Goal: Transaction & Acquisition: Purchase product/service

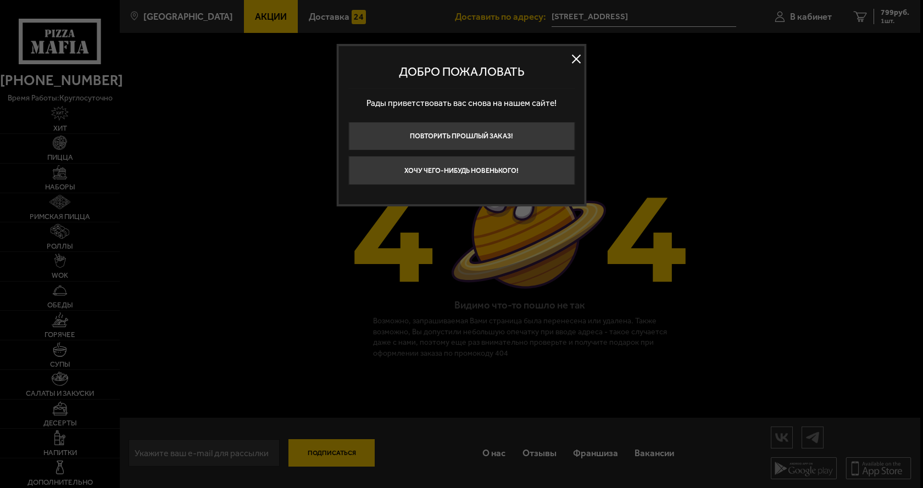
click at [255, 91] on div at bounding box center [461, 244] width 923 height 488
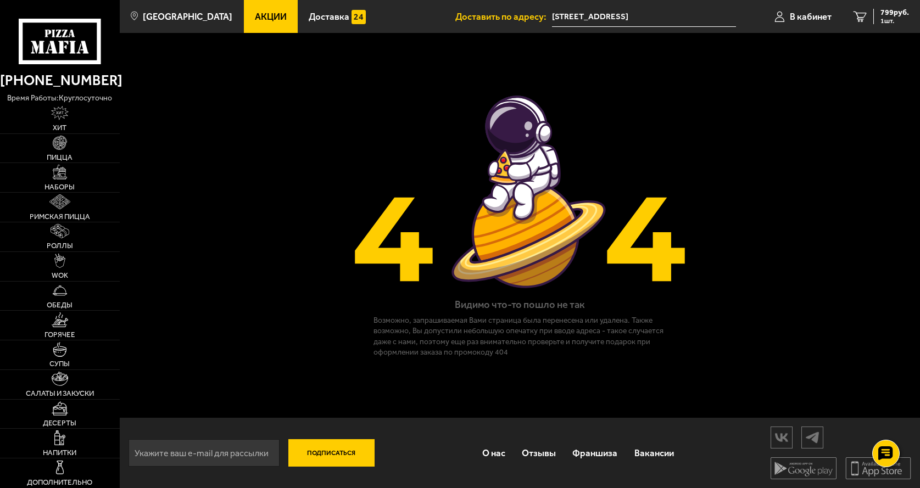
click at [249, 27] on link "Акции" at bounding box center [271, 16] width 54 height 33
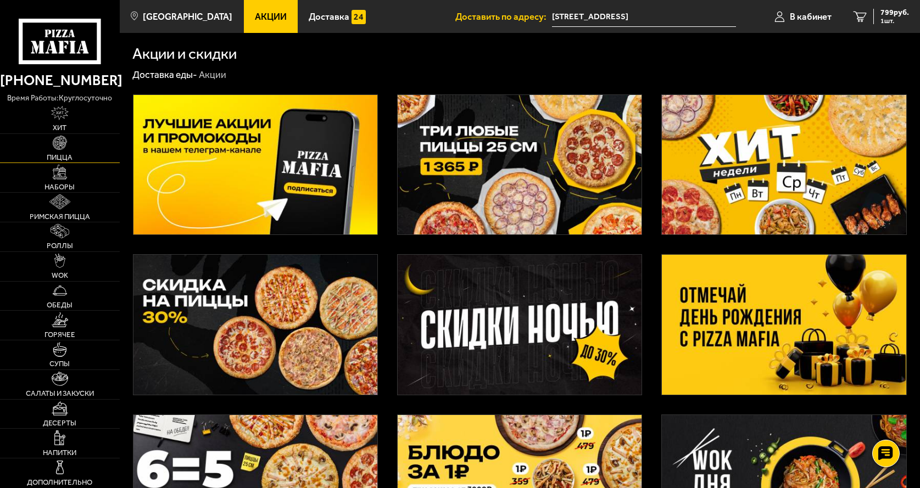
click at [50, 152] on link "Пицца" at bounding box center [60, 148] width 120 height 29
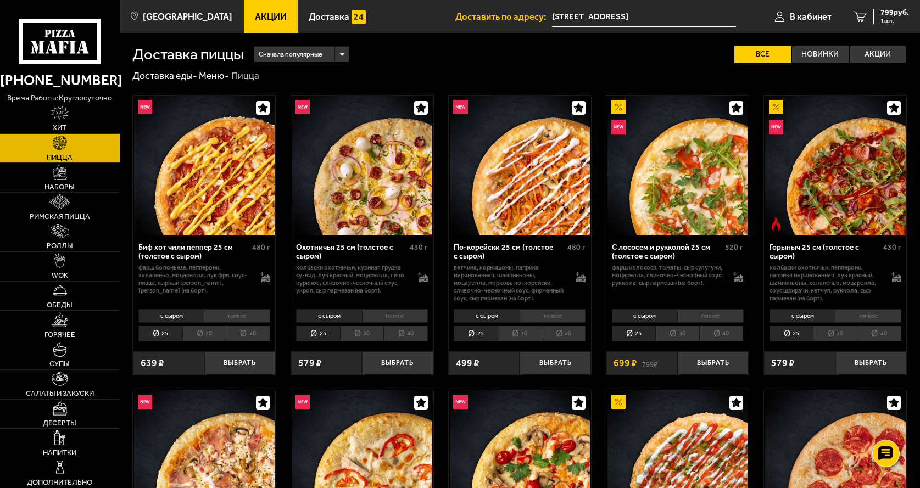
click at [70, 52] on icon at bounding box center [60, 42] width 83 height 46
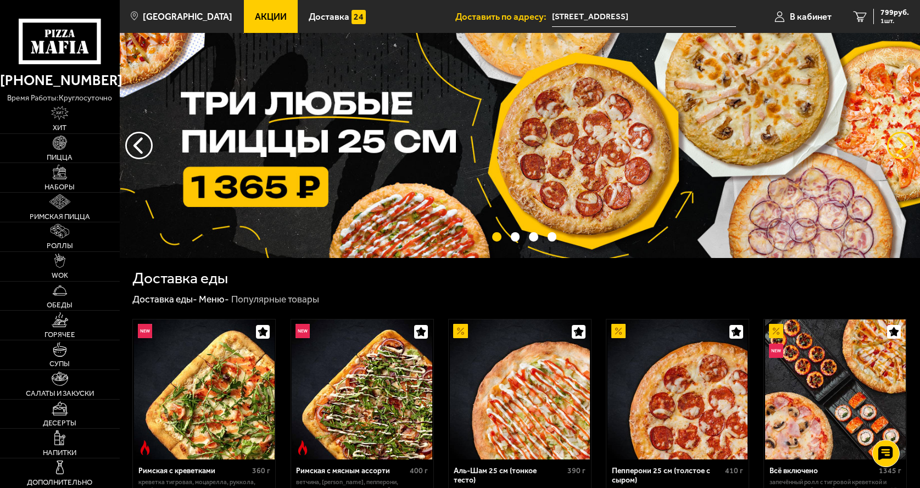
click at [896, 138] on button "предыдущий" at bounding box center [900, 145] width 27 height 27
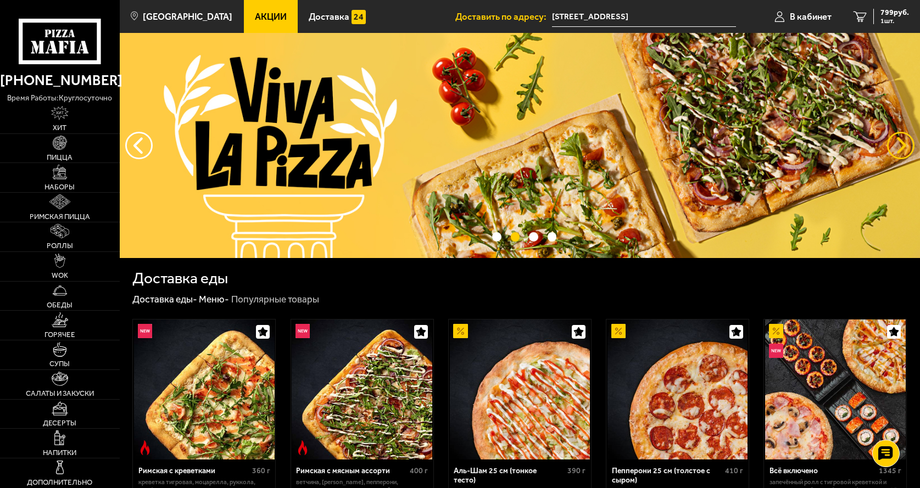
click at [897, 138] on button "предыдущий" at bounding box center [900, 145] width 27 height 27
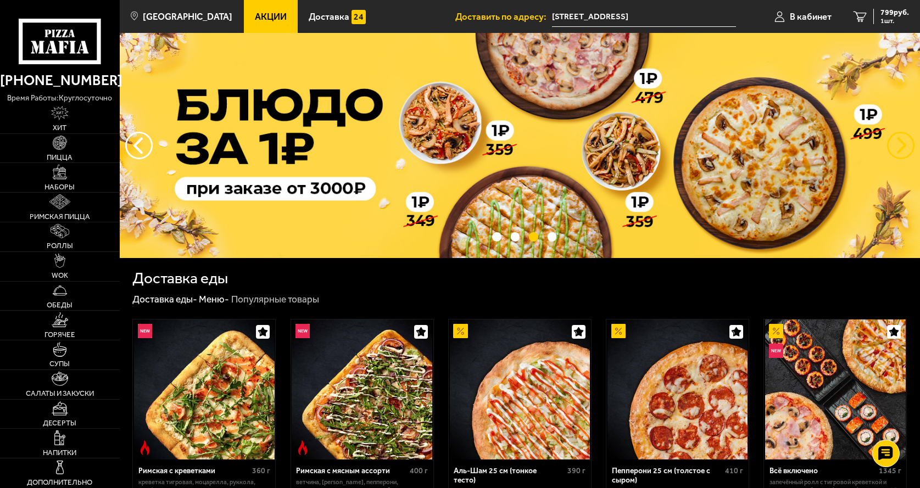
click at [897, 138] on button "предыдущий" at bounding box center [900, 145] width 27 height 27
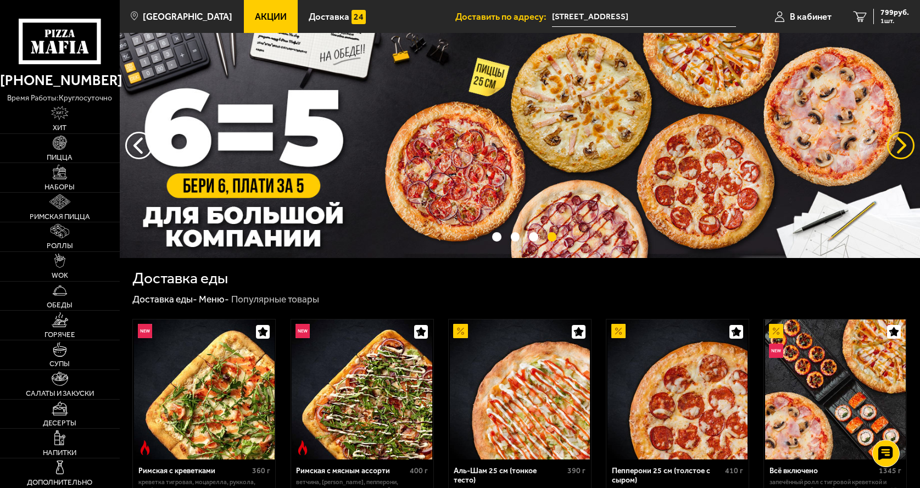
click at [897, 138] on button "предыдущий" at bounding box center [900, 145] width 27 height 27
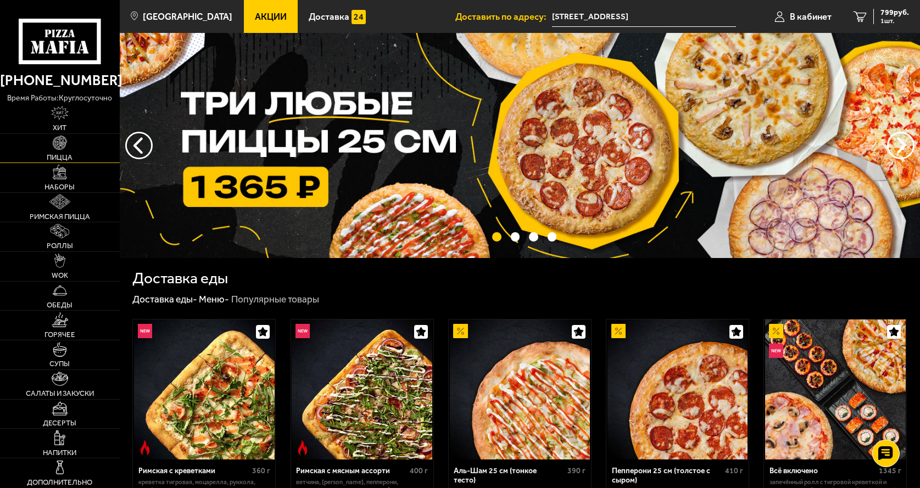
click at [54, 150] on img at bounding box center [60, 143] width 14 height 14
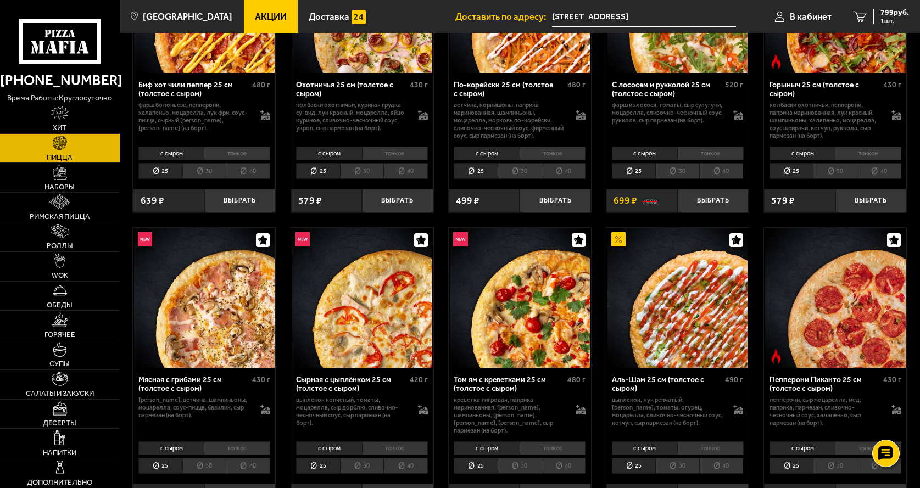
scroll to position [165, 0]
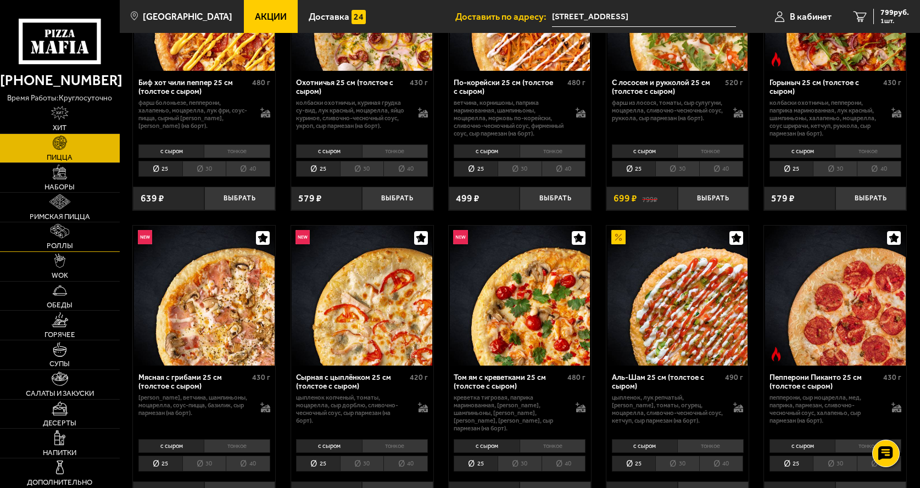
click at [63, 228] on img at bounding box center [60, 231] width 19 height 14
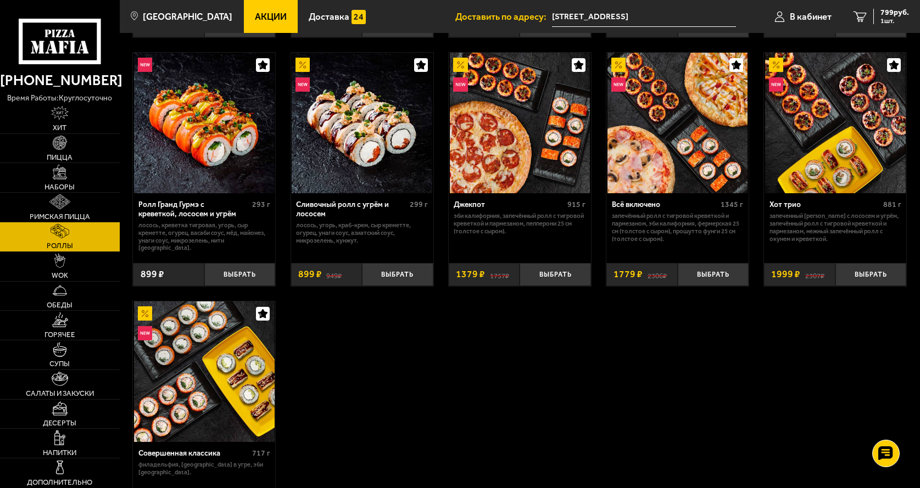
scroll to position [549, 0]
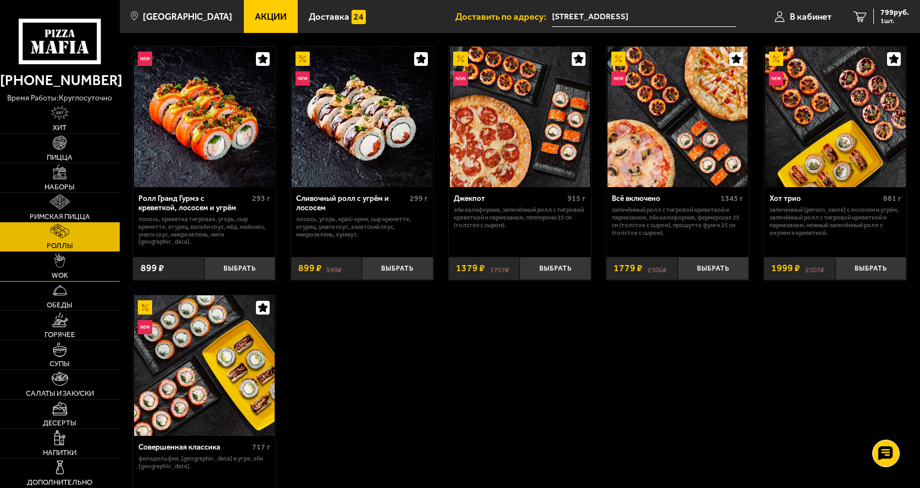
click at [73, 266] on link "WOK" at bounding box center [60, 266] width 120 height 29
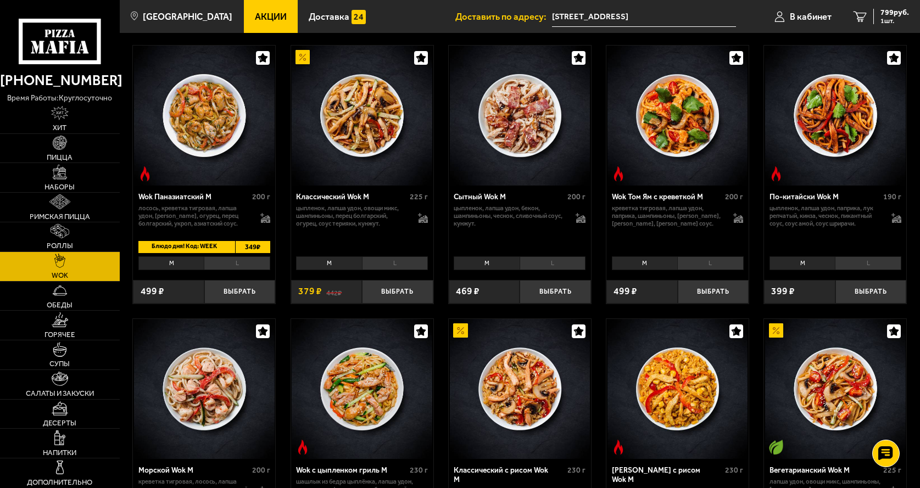
scroll to position [494, 0]
